Goal: Transaction & Acquisition: Purchase product/service

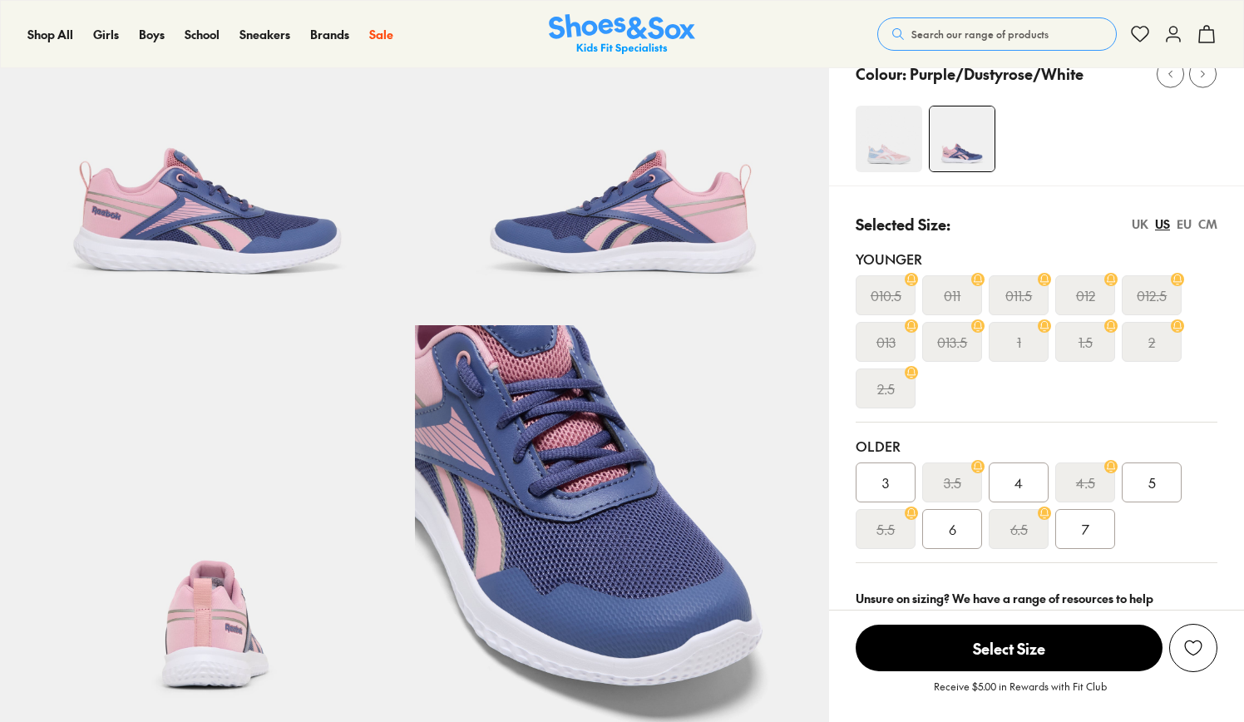
scroll to position [196, 0]
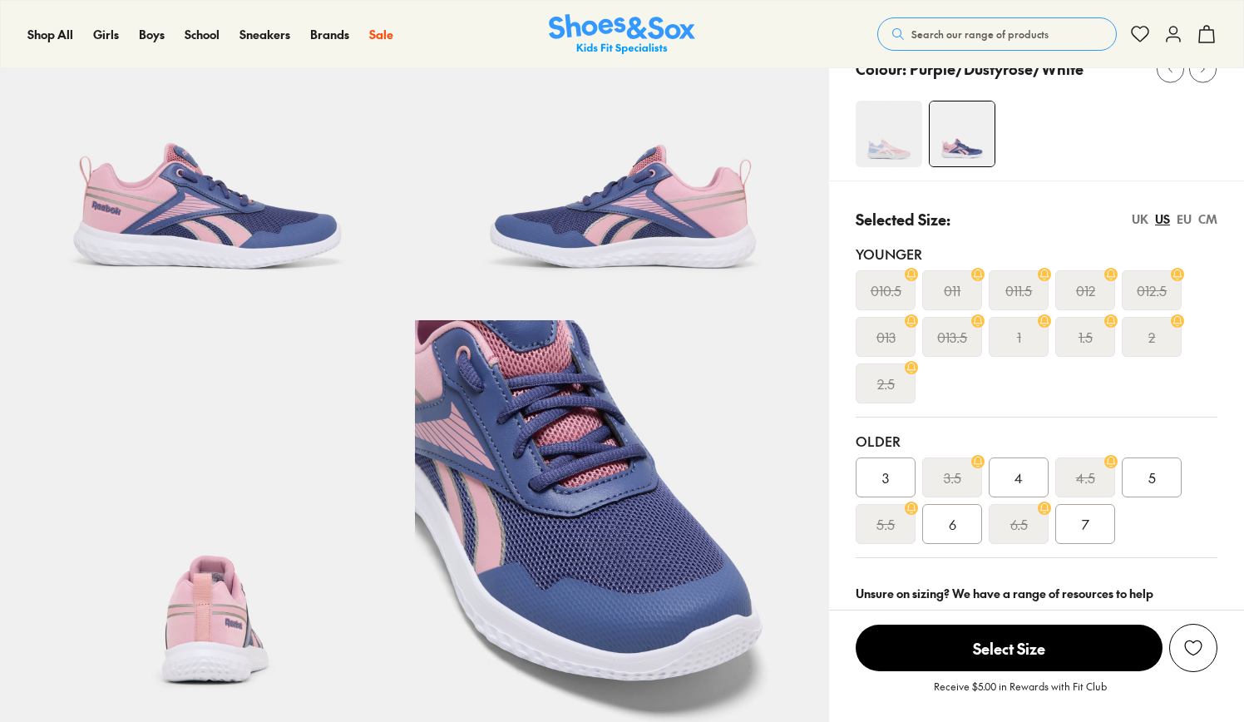
select select "*"
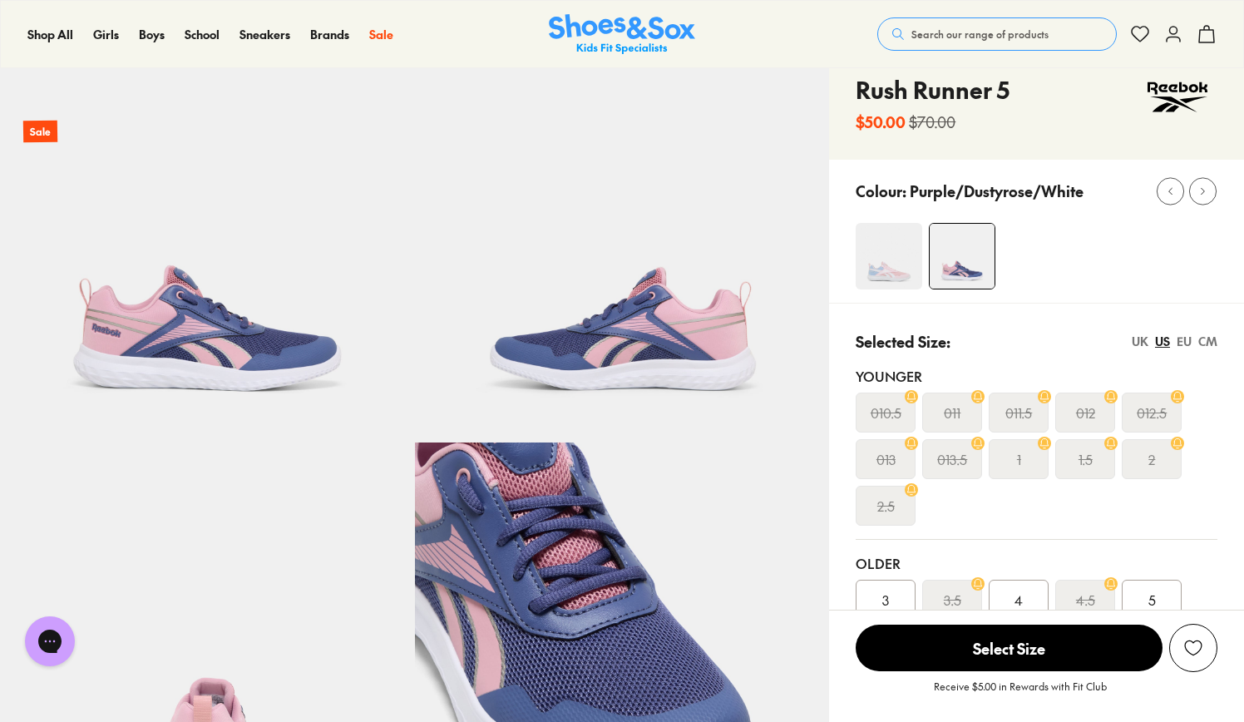
scroll to position [0, 0]
click at [903, 261] on img at bounding box center [889, 256] width 67 height 67
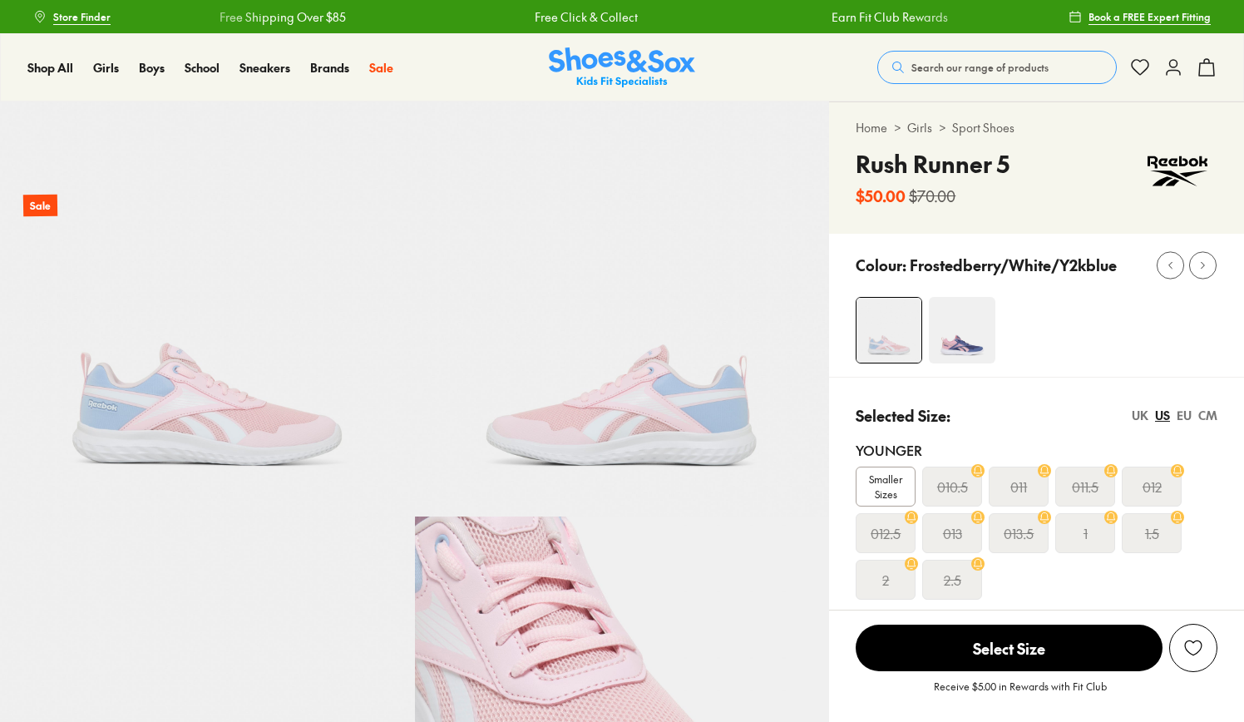
click at [962, 327] on img at bounding box center [962, 330] width 67 height 67
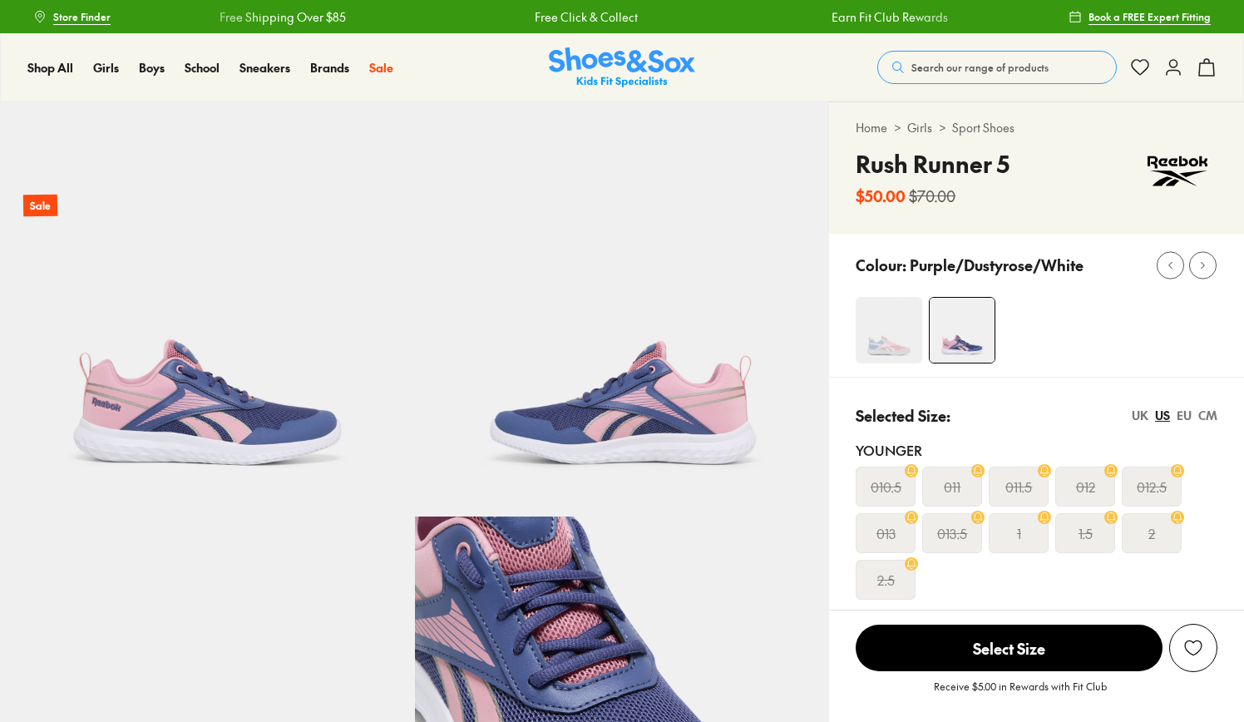
select select "*"
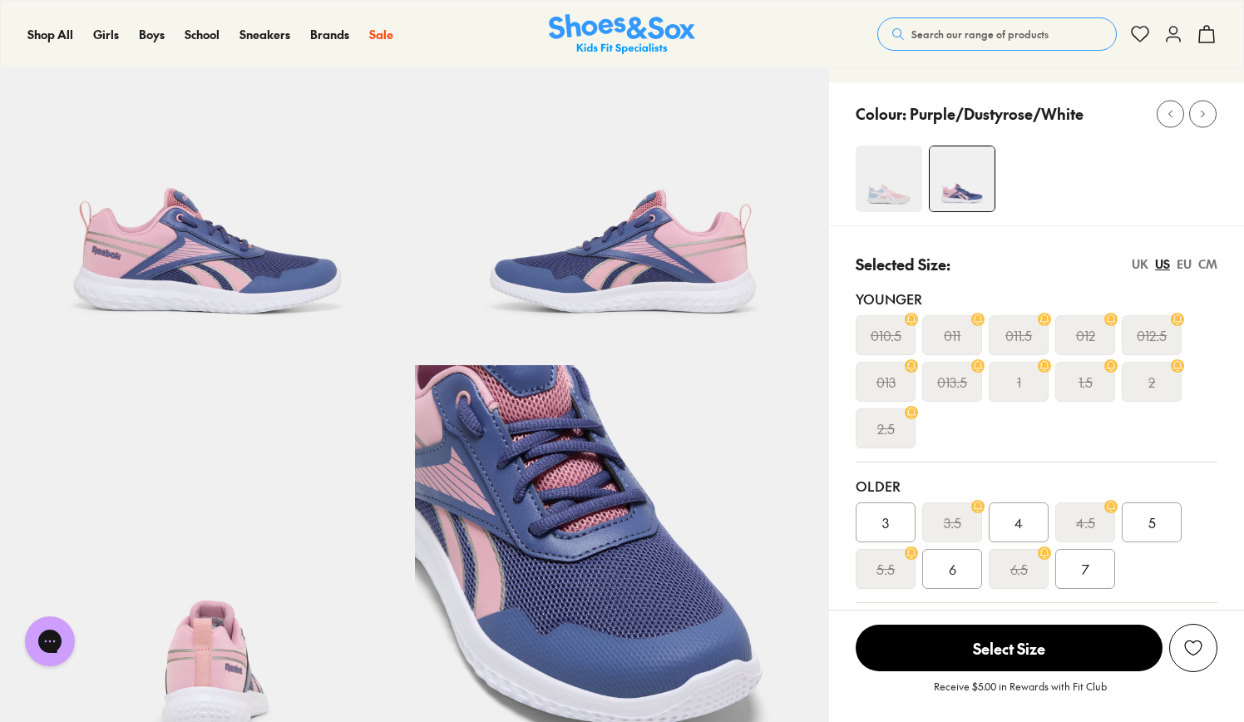
scroll to position [170, 0]
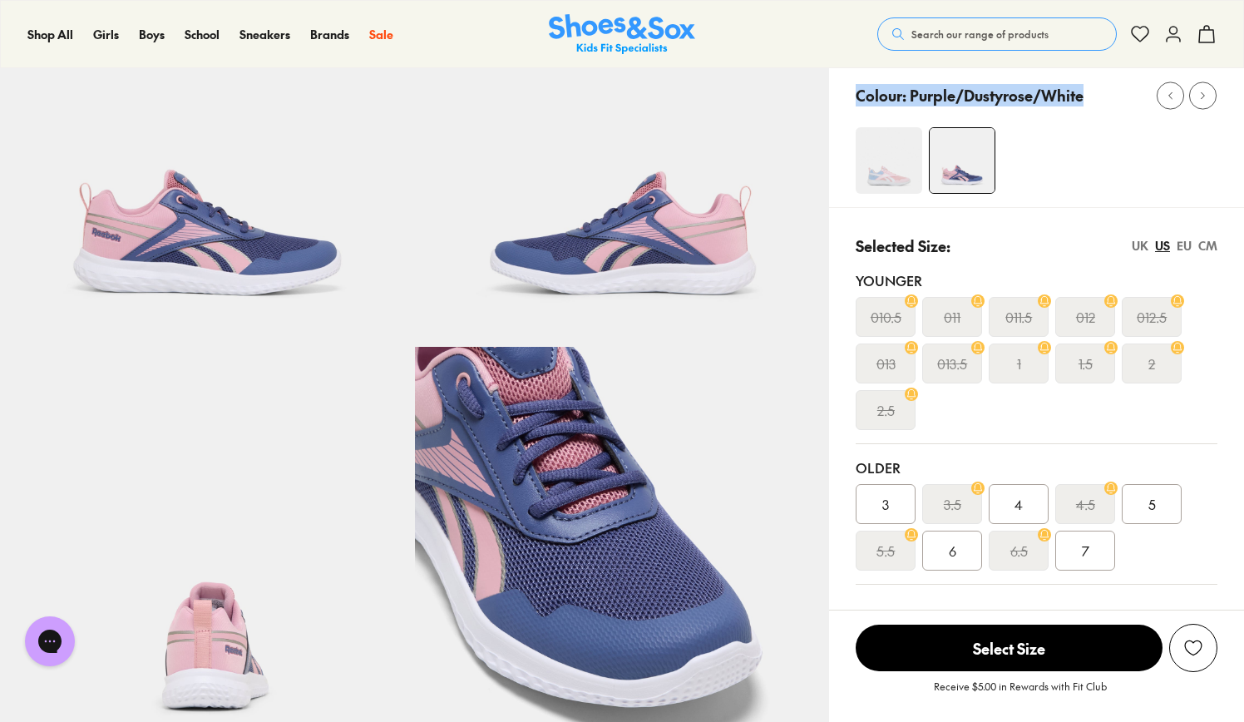
drag, startPoint x: 860, startPoint y: 95, endPoint x: 1084, endPoint y: 87, distance: 224.6
click at [1084, 87] on div "Colour: Purple/Dustyrose/White" at bounding box center [1050, 95] width 388 height 37
copy div "Colour: Purple/Dustyrose/White"
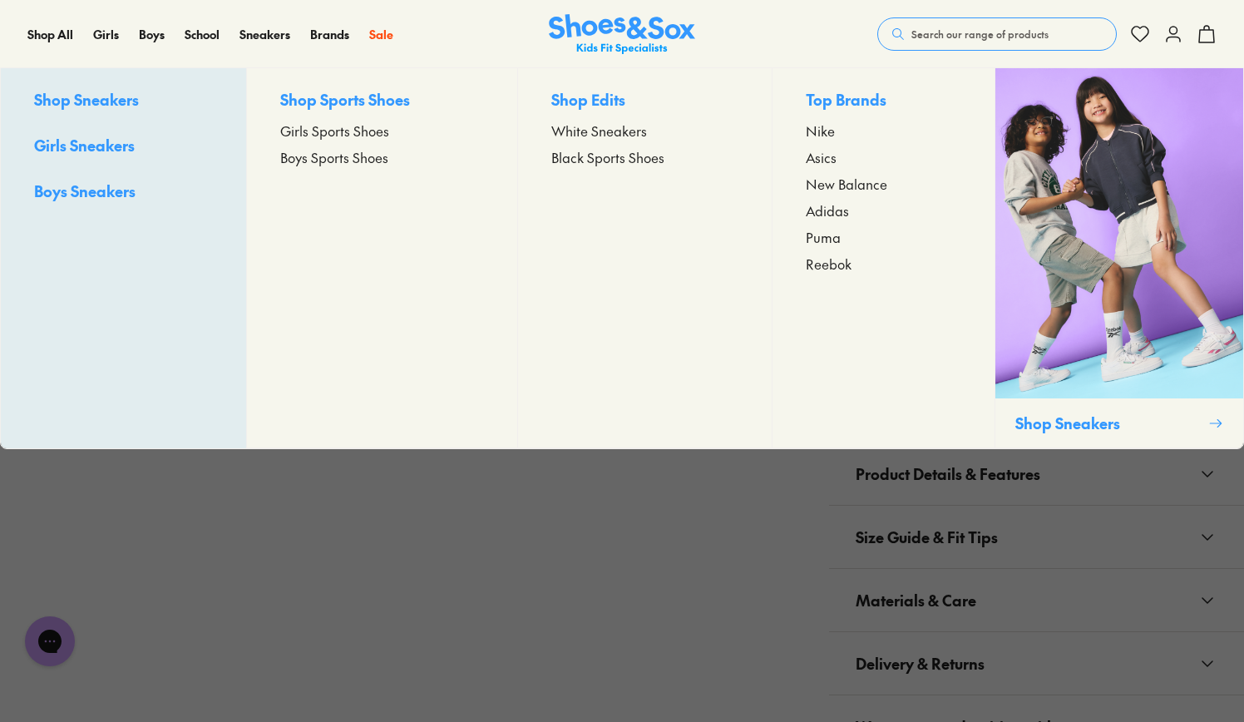
scroll to position [792, 0]
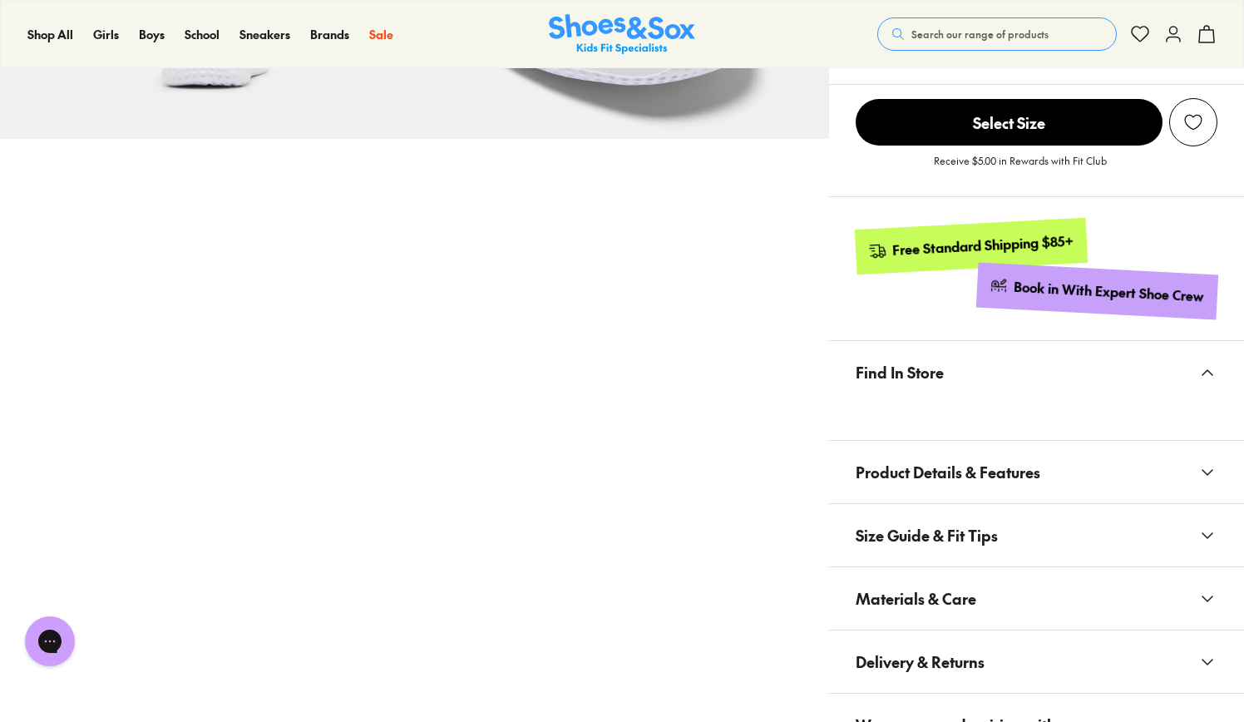
click at [887, 378] on span "Find In Store" at bounding box center [900, 372] width 88 height 49
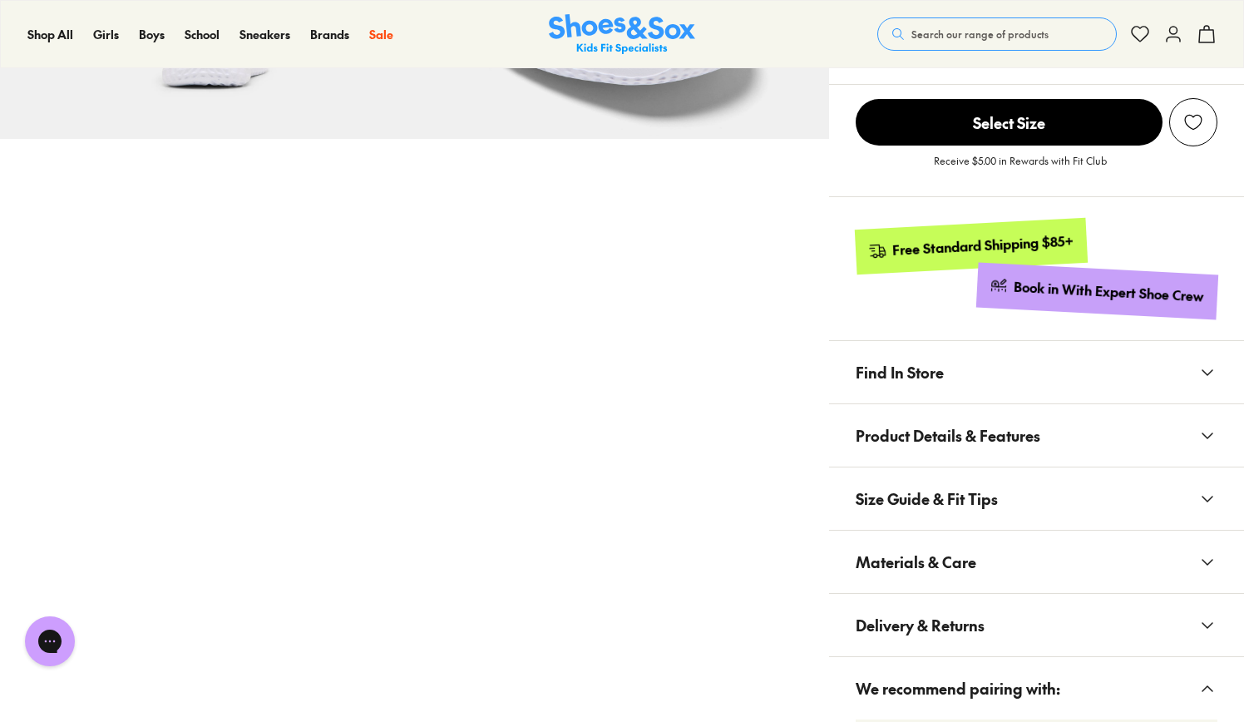
click at [1213, 370] on icon at bounding box center [1207, 373] width 20 height 20
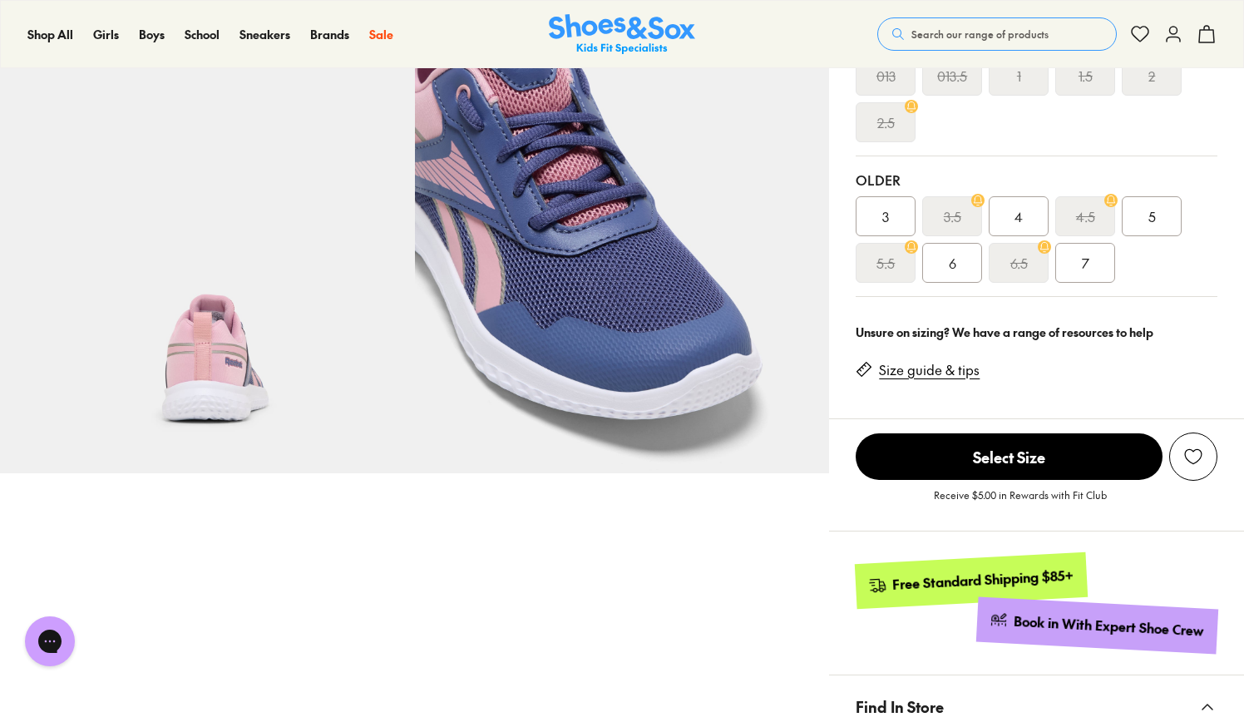
scroll to position [455, 0]
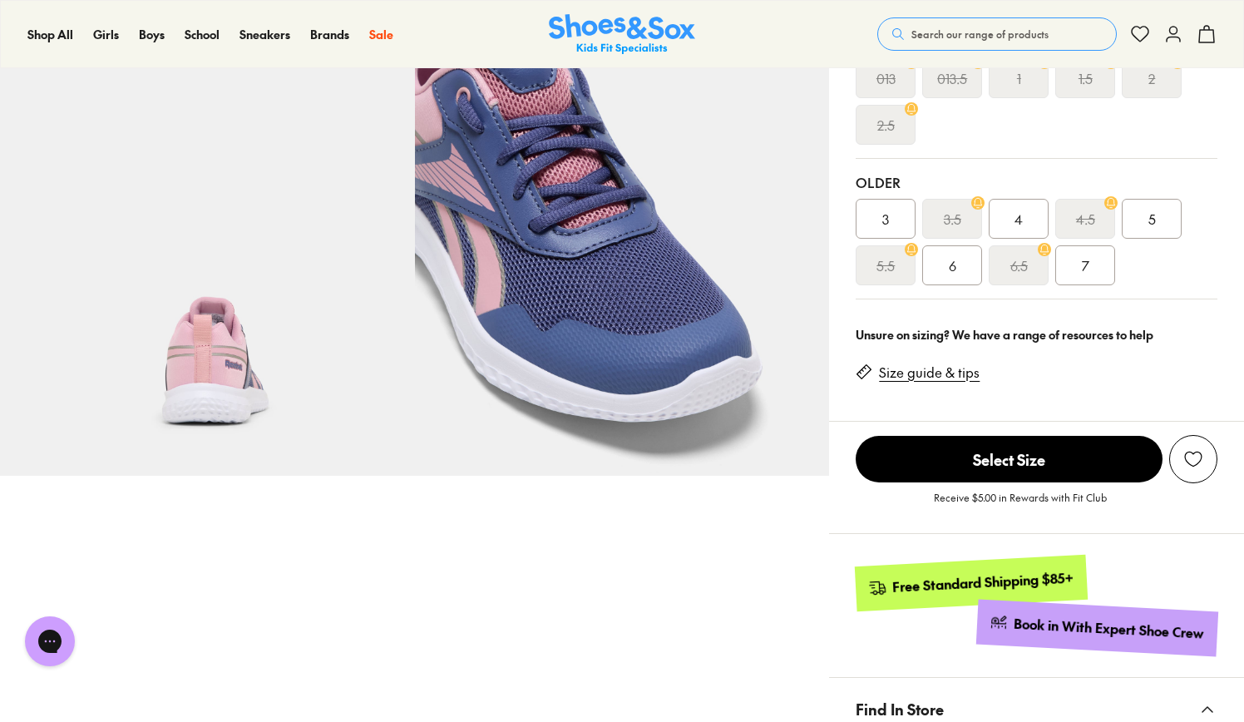
click at [896, 231] on div "3" at bounding box center [886, 219] width 60 height 40
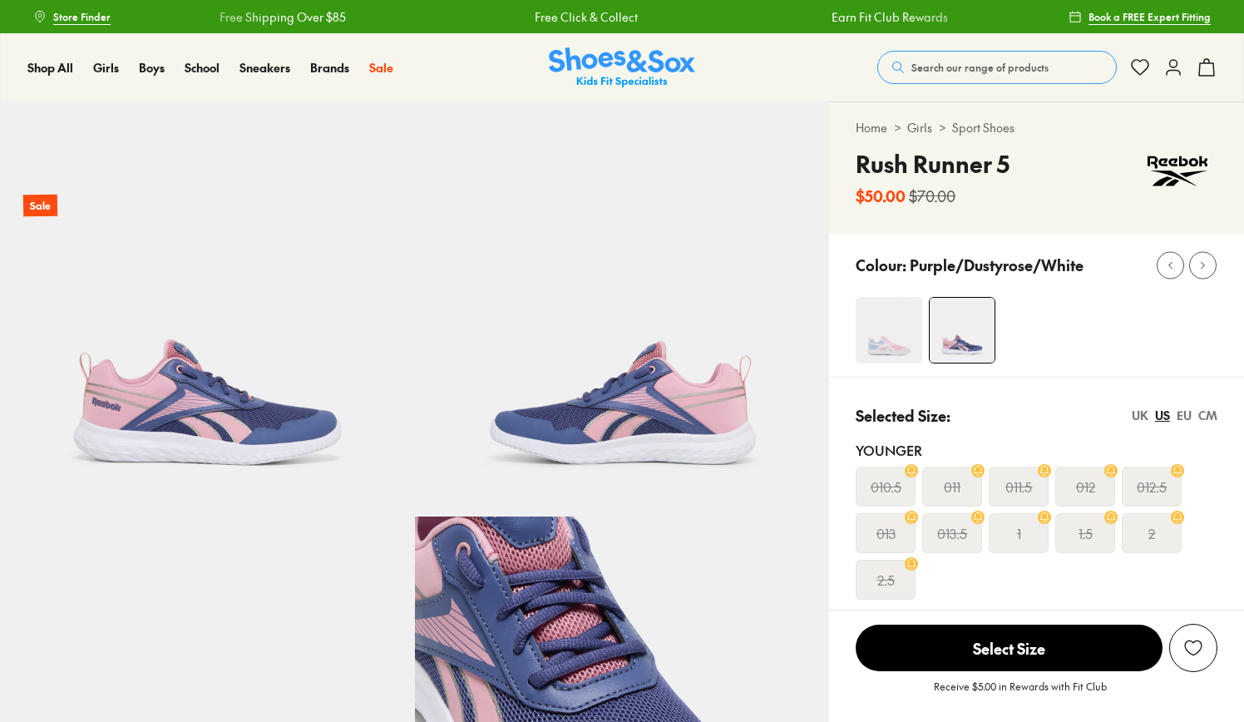
select select "*"
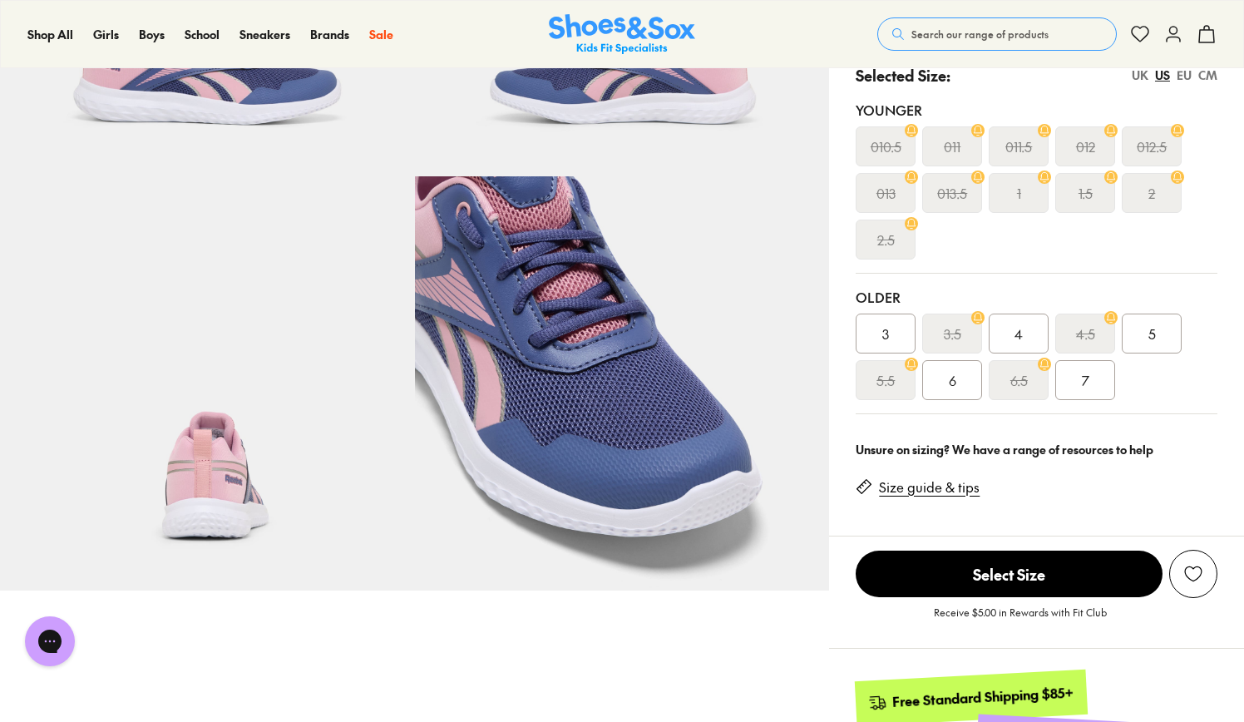
scroll to position [341, 0]
click at [887, 328] on span "3" at bounding box center [885, 333] width 7 height 20
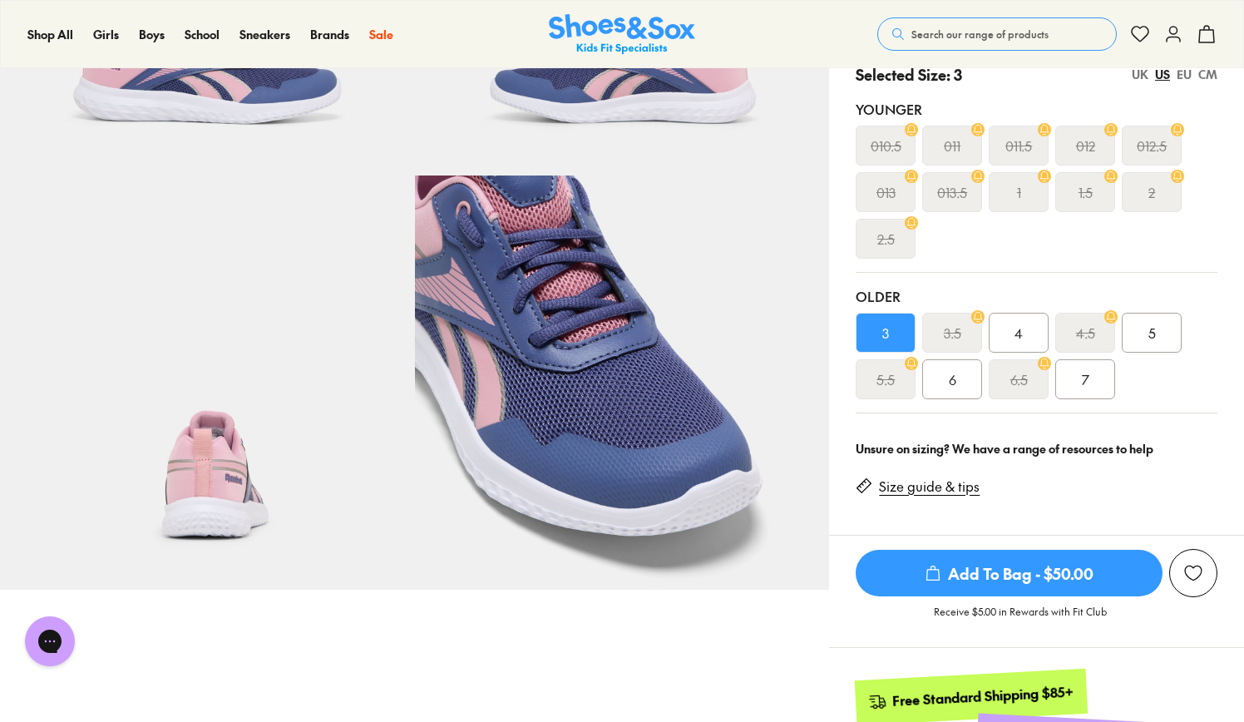
click at [1008, 568] on span "Add To Bag - $50.00" at bounding box center [1009, 573] width 307 height 47
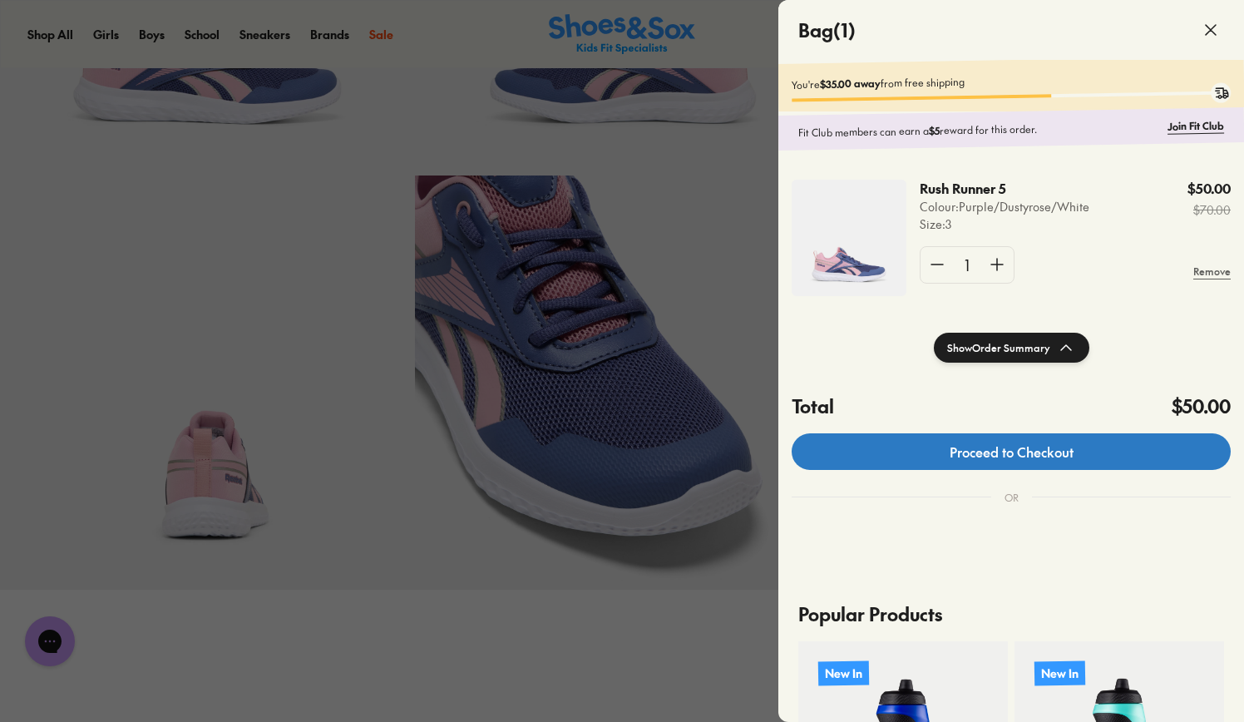
click at [996, 453] on link "Proceed to Checkout" at bounding box center [1011, 451] width 439 height 37
